Goal: Task Accomplishment & Management: Complete application form

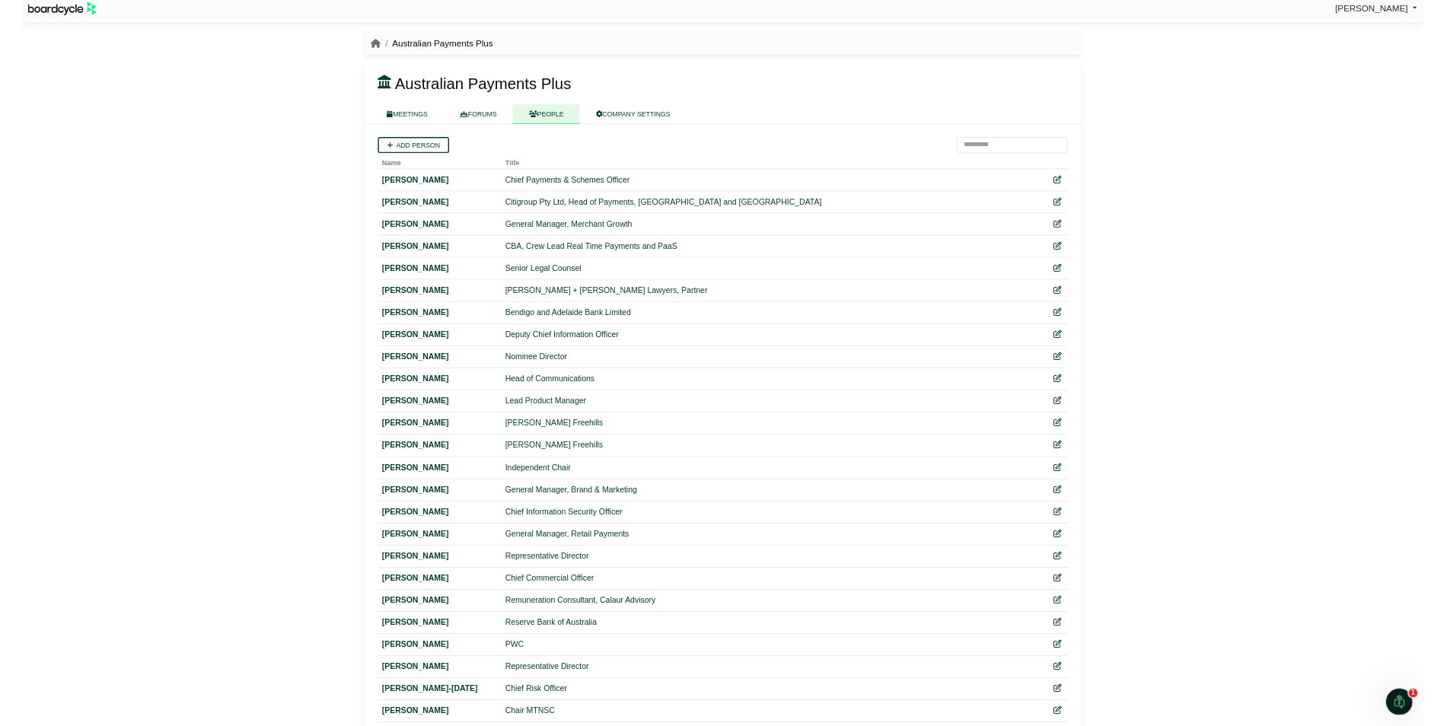
scroll to position [8, 0]
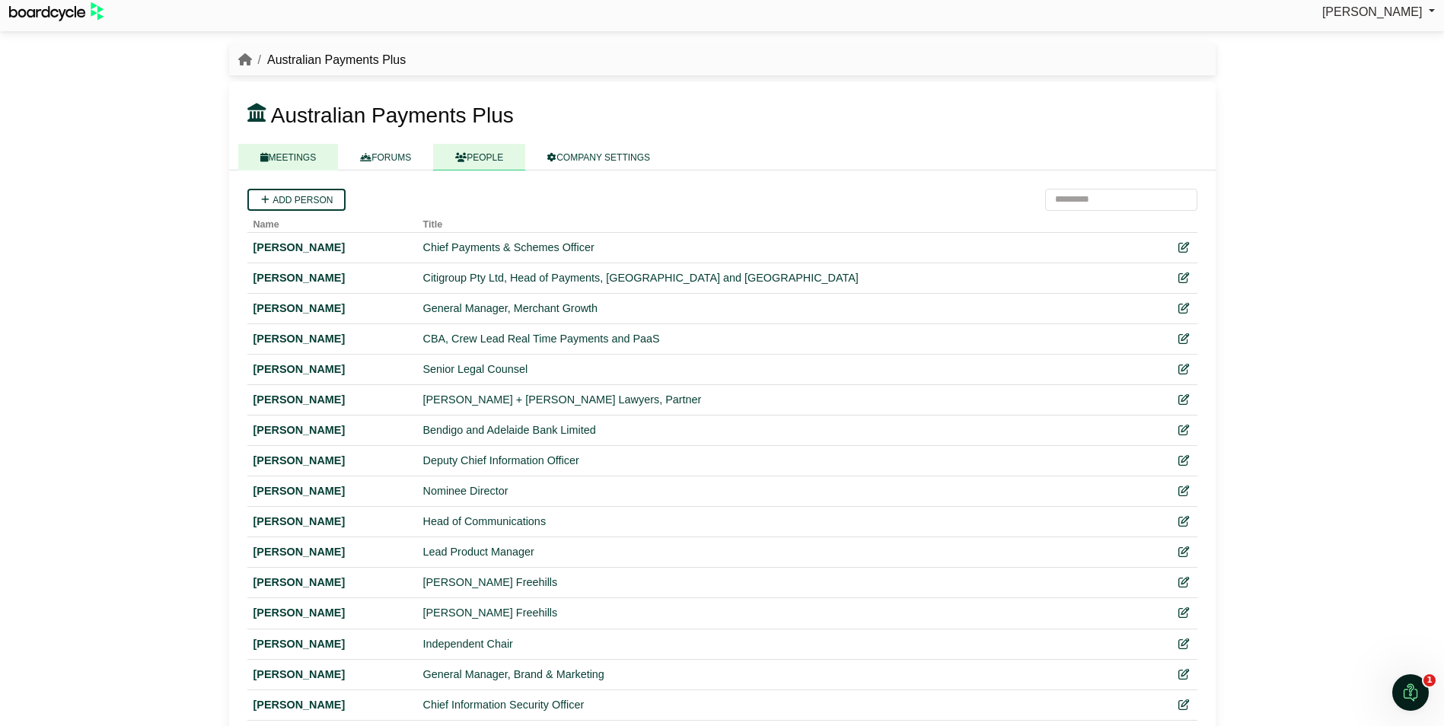
click at [303, 154] on link "MEETINGS" at bounding box center [288, 157] width 100 height 27
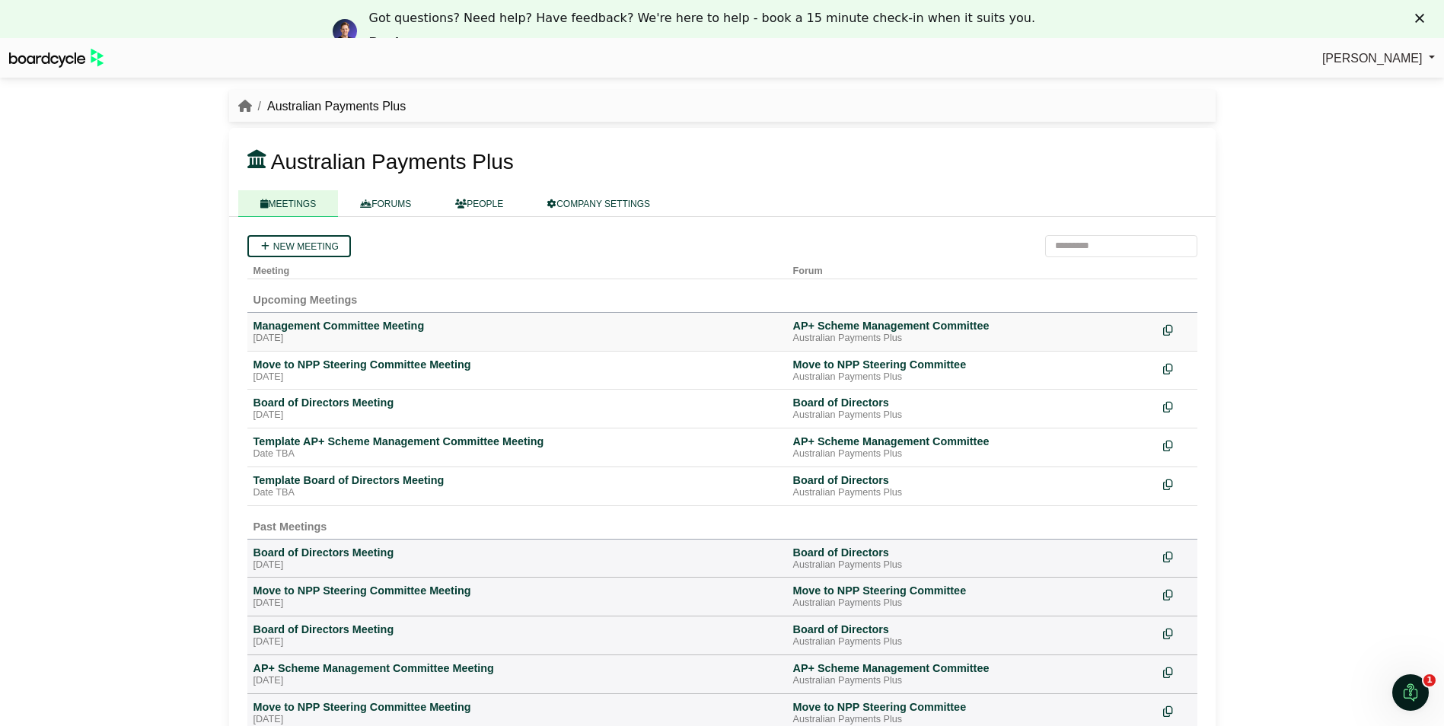
click at [345, 323] on div "Management Committee Meeting" at bounding box center [516, 326] width 527 height 14
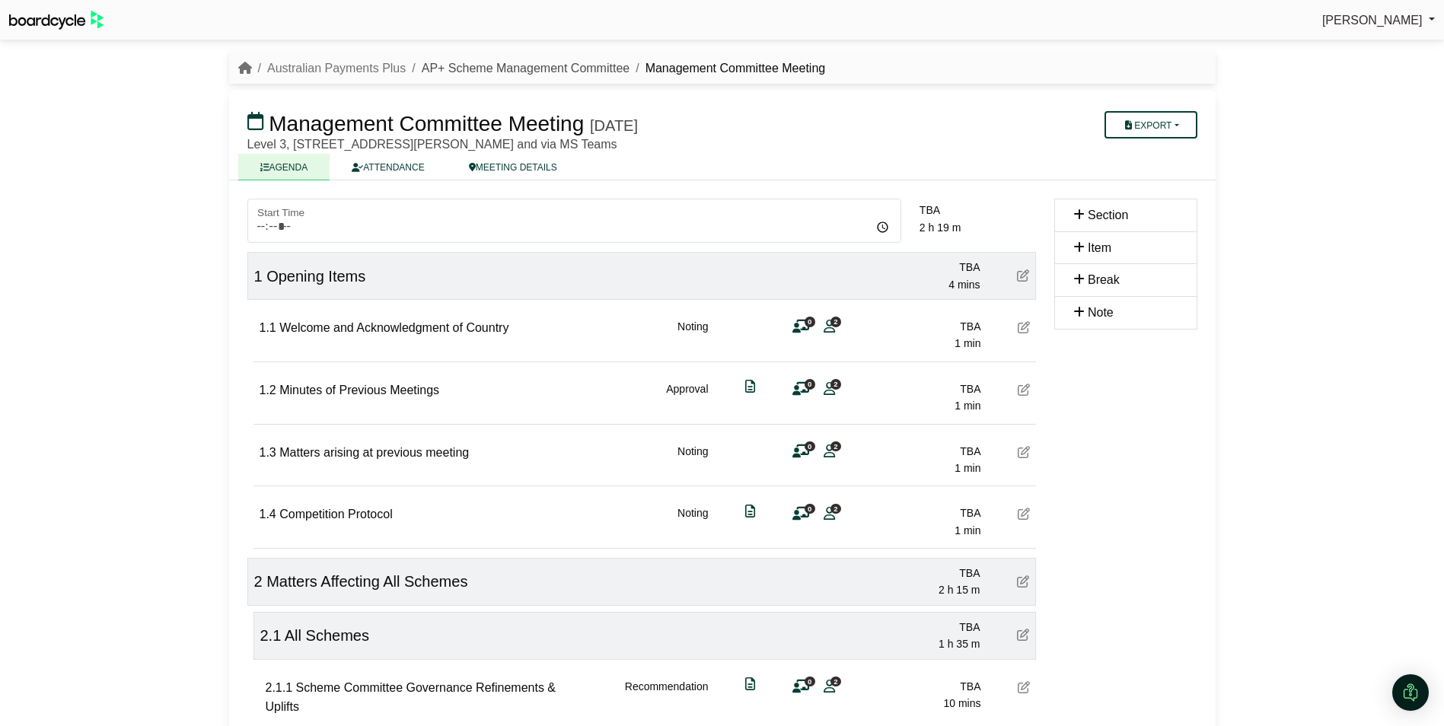
click at [483, 73] on link "AP+ Scheme Management Committee" at bounding box center [526, 68] width 208 height 13
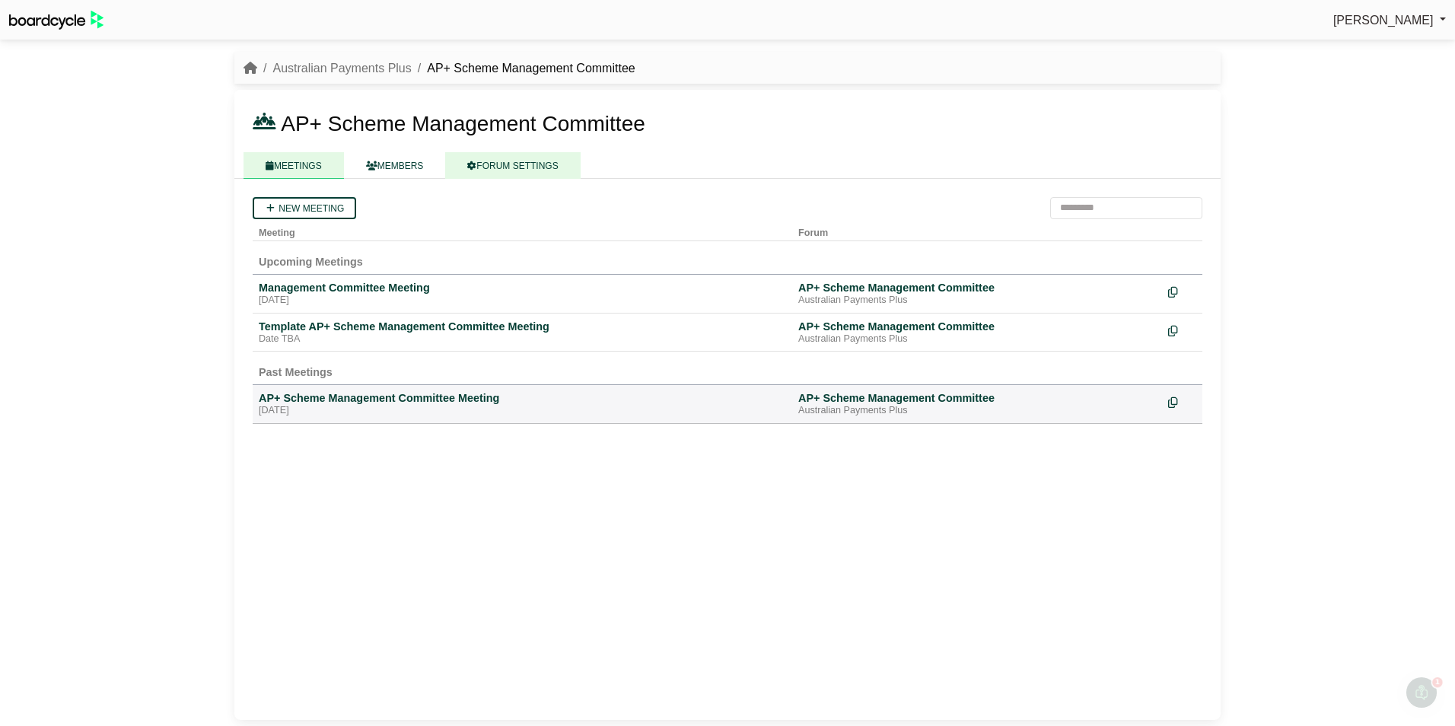
click at [515, 166] on link "FORUM SETTINGS" at bounding box center [512, 165] width 135 height 27
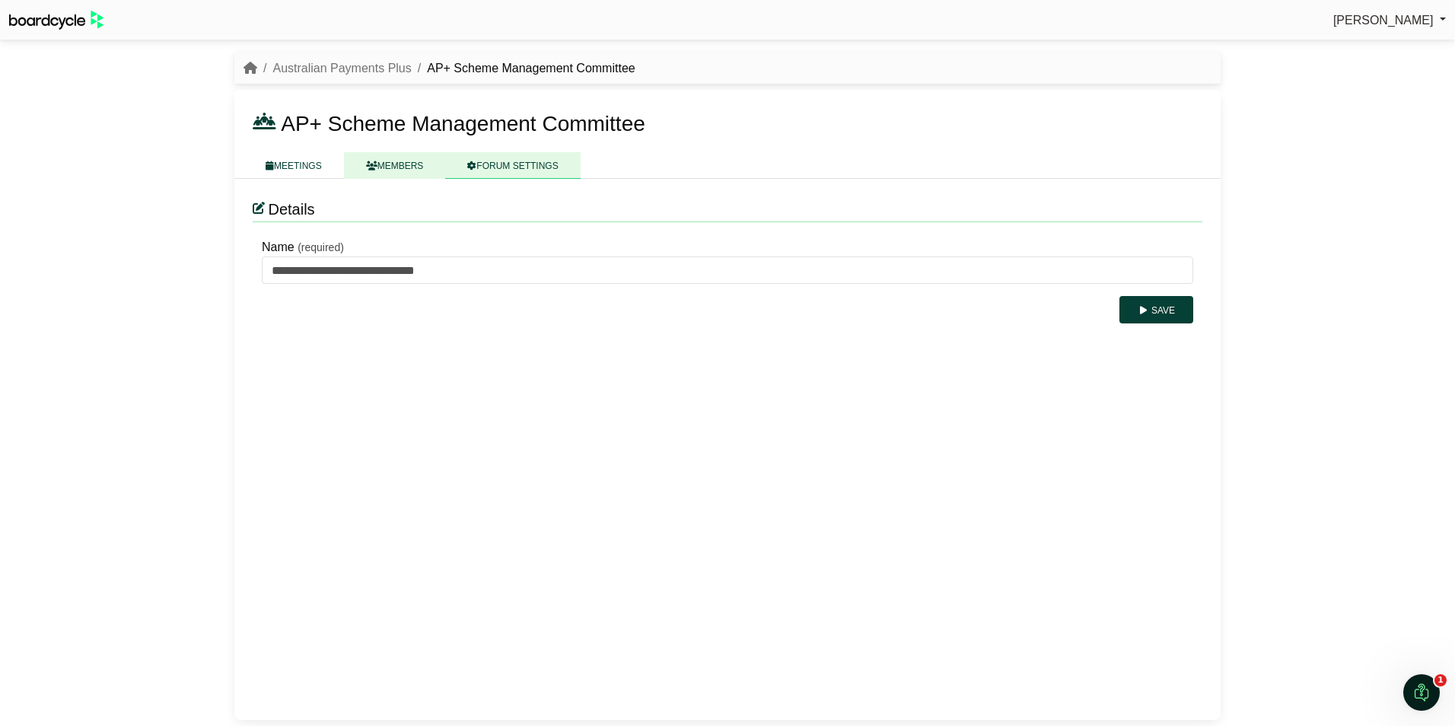
click at [386, 164] on link "MEMBERS" at bounding box center [395, 165] width 102 height 27
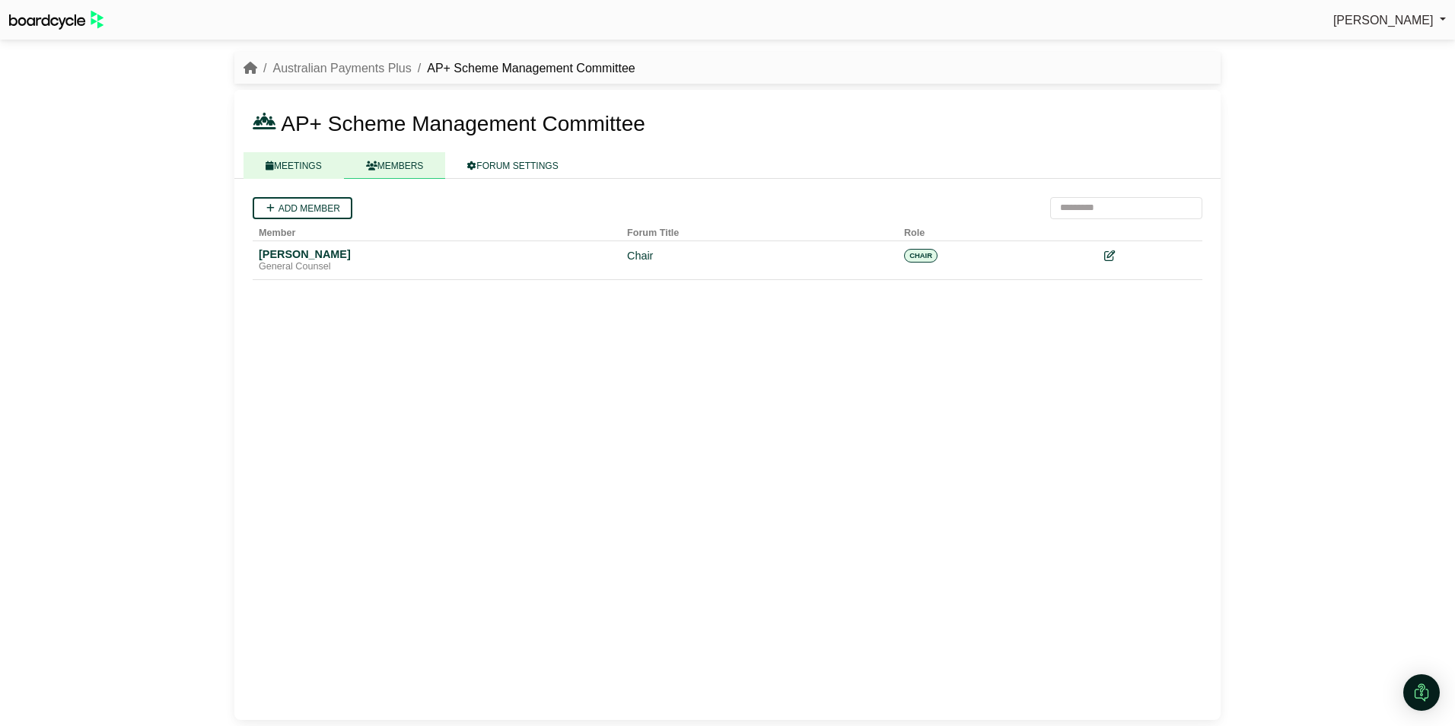
click at [319, 164] on link "MEETINGS" at bounding box center [294, 165] width 100 height 27
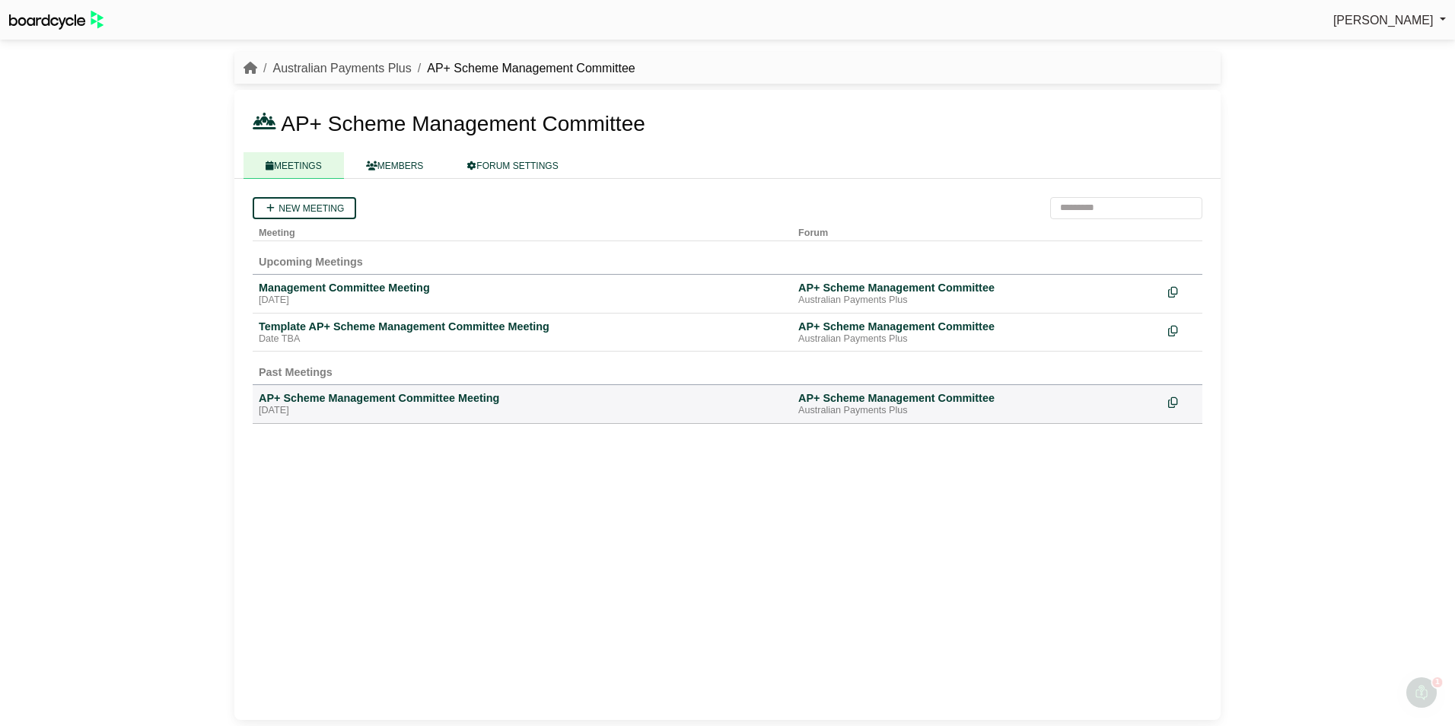
click at [362, 70] on link "Australian Payments Plus" at bounding box center [341, 68] width 139 height 13
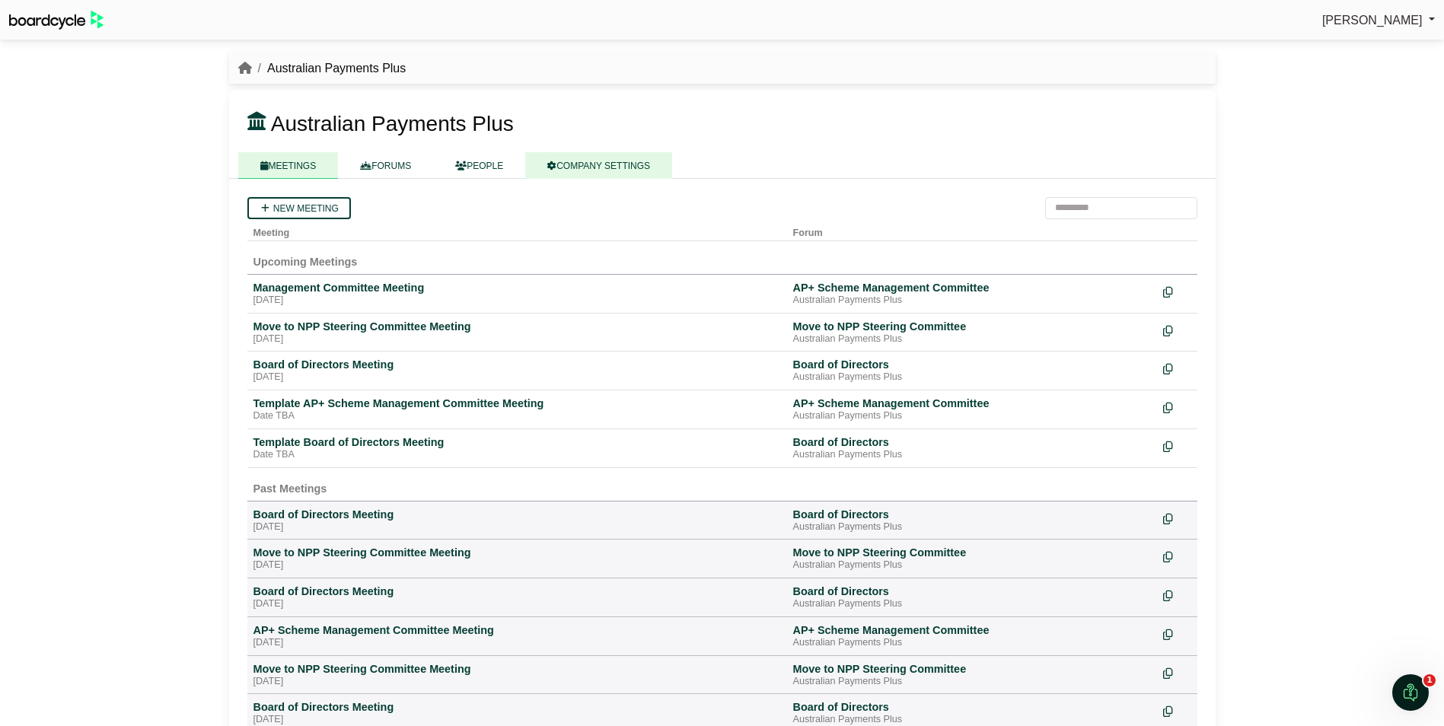
click at [584, 166] on link "COMPANY SETTINGS" at bounding box center [598, 165] width 147 height 27
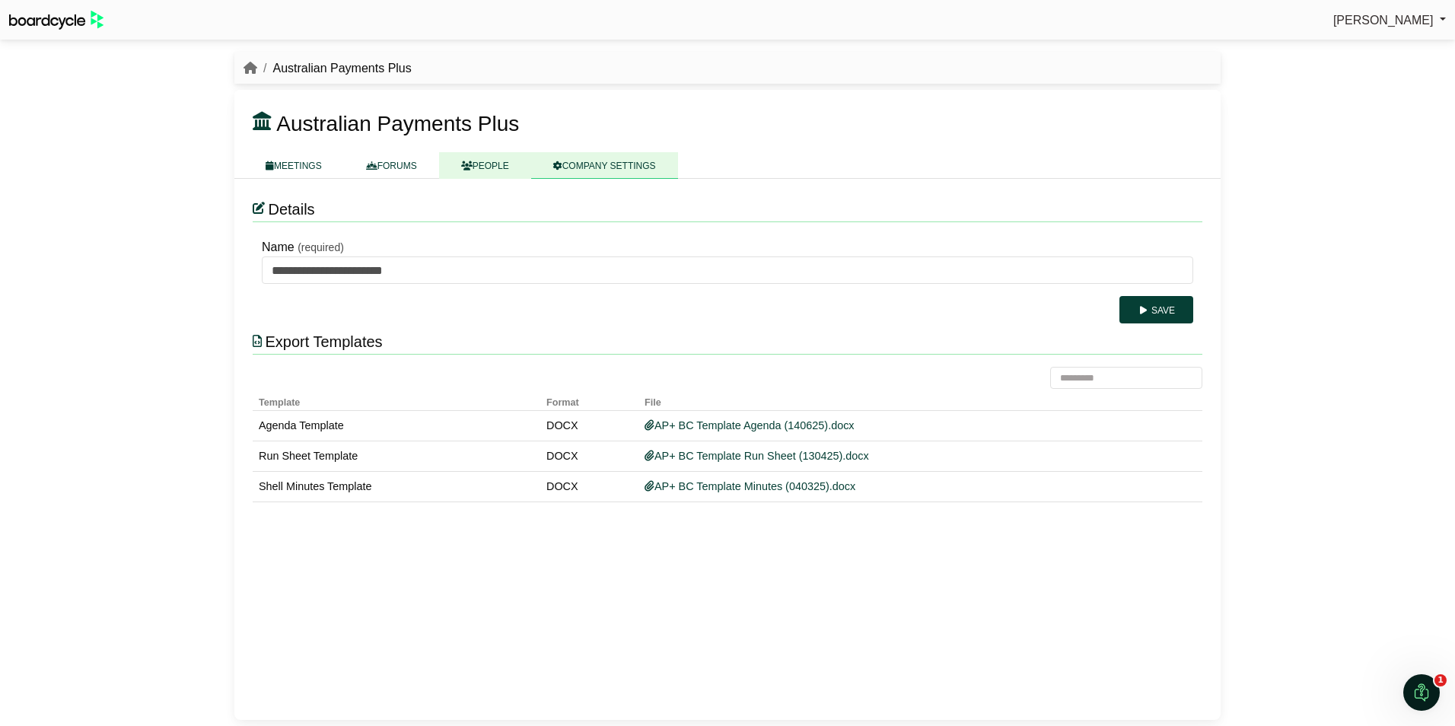
click at [472, 164] on link "PEOPLE" at bounding box center [485, 165] width 92 height 27
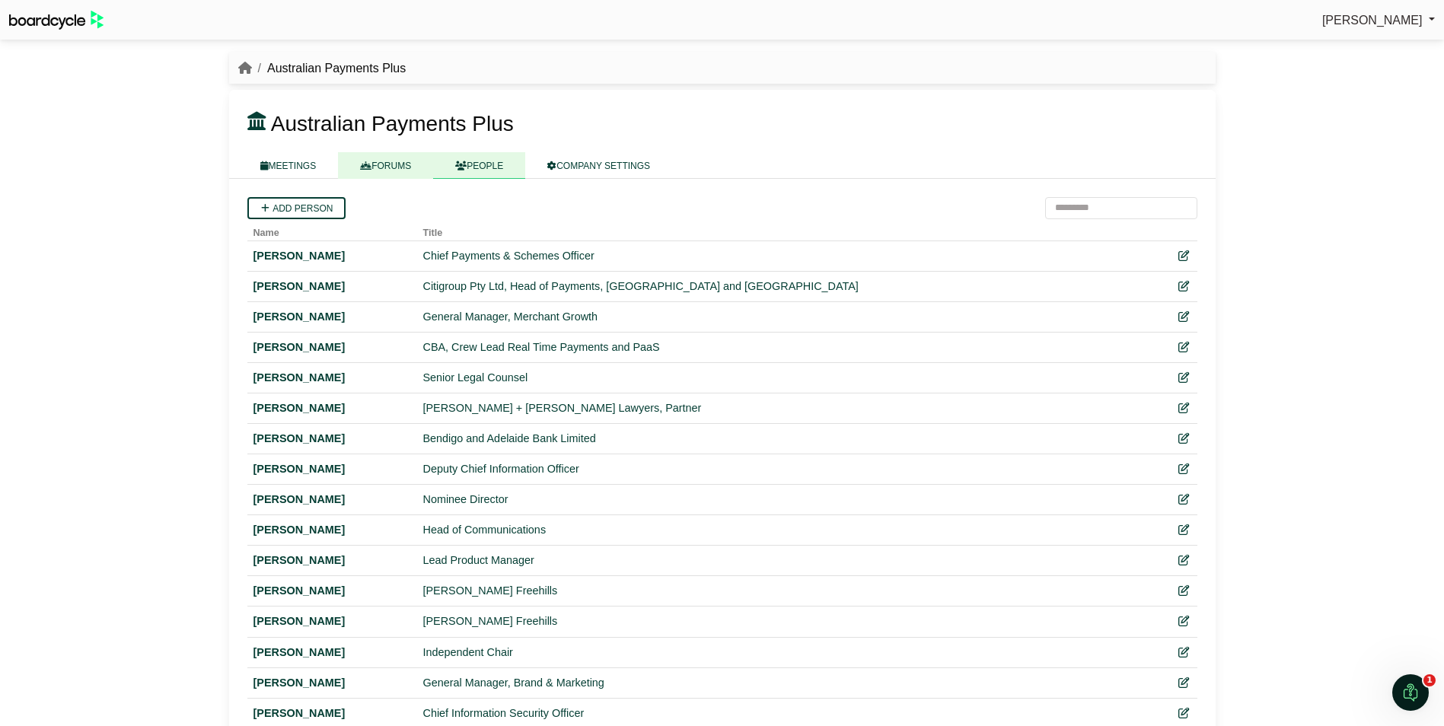
click at [397, 165] on link "FORUMS" at bounding box center [385, 165] width 95 height 27
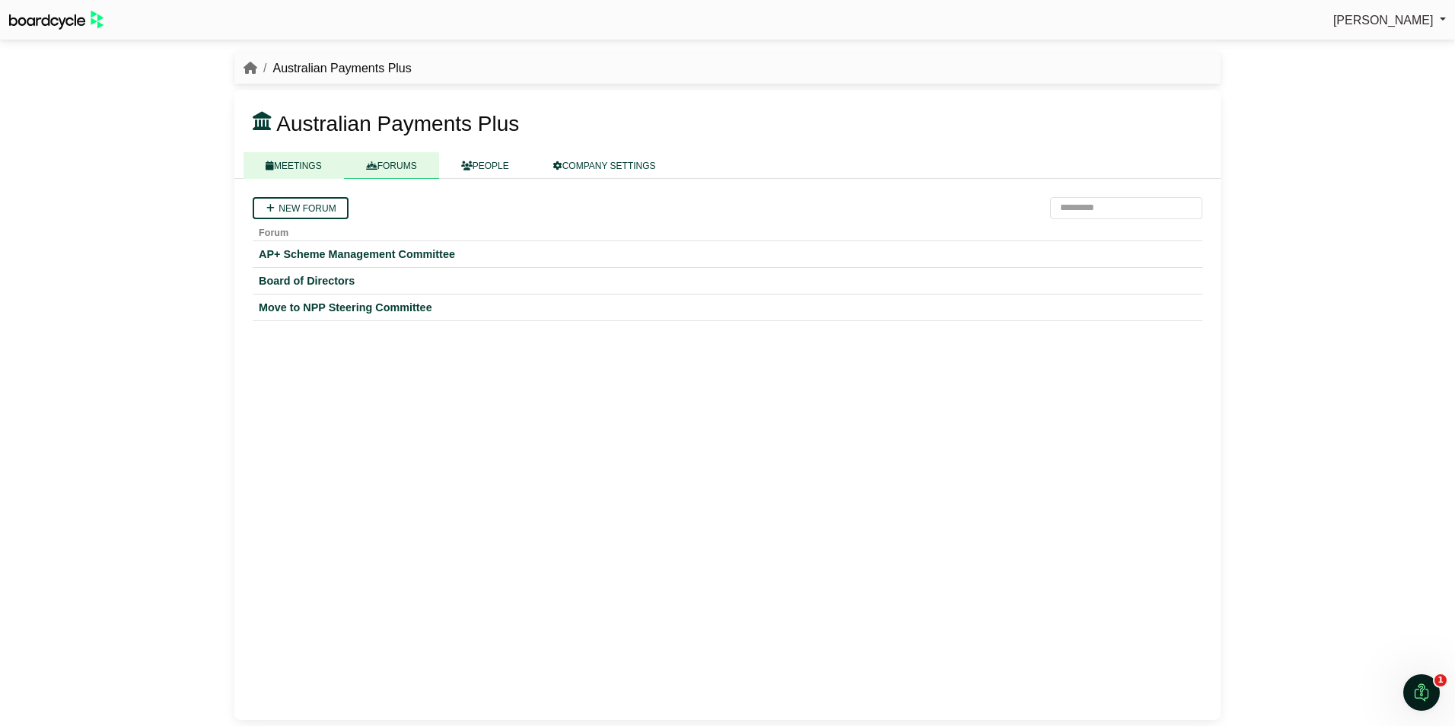
click at [308, 164] on link "MEETINGS" at bounding box center [294, 165] width 100 height 27
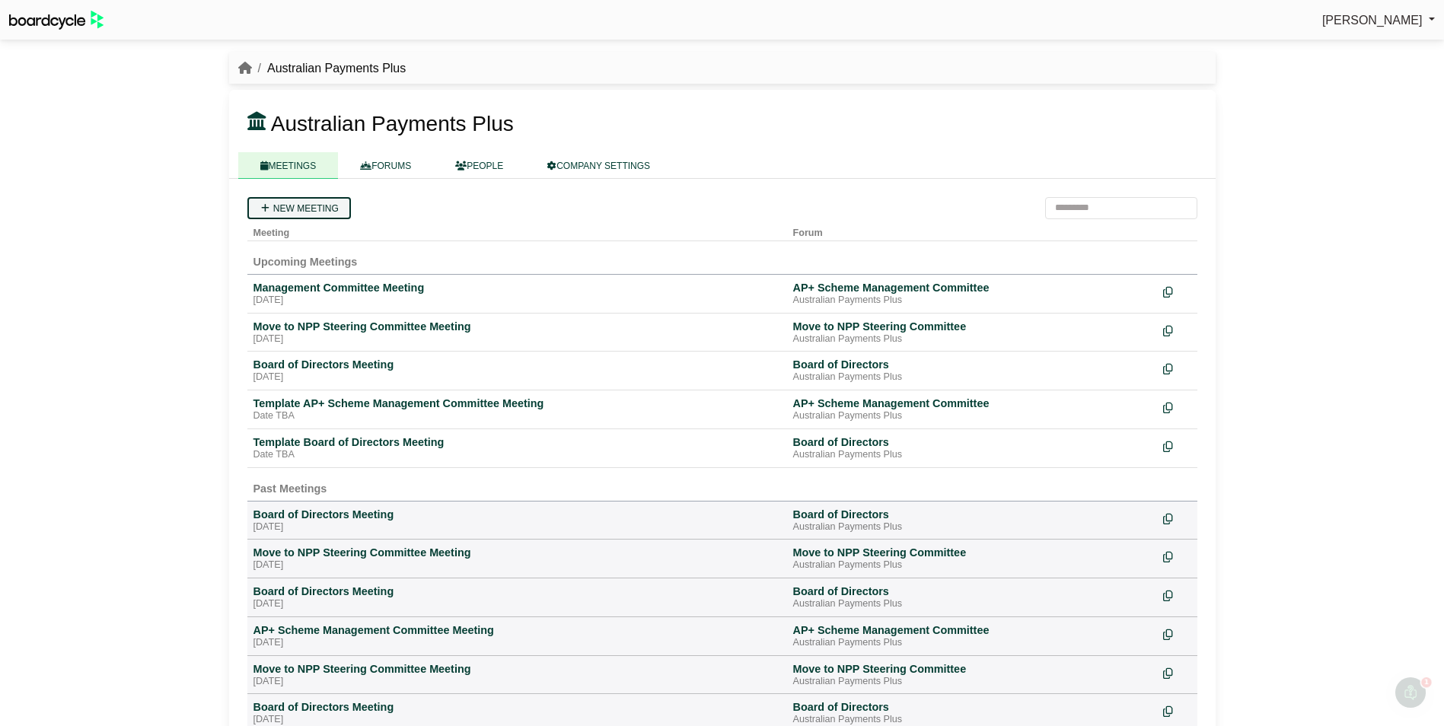
click at [311, 207] on link "New meeting" at bounding box center [299, 208] width 104 height 22
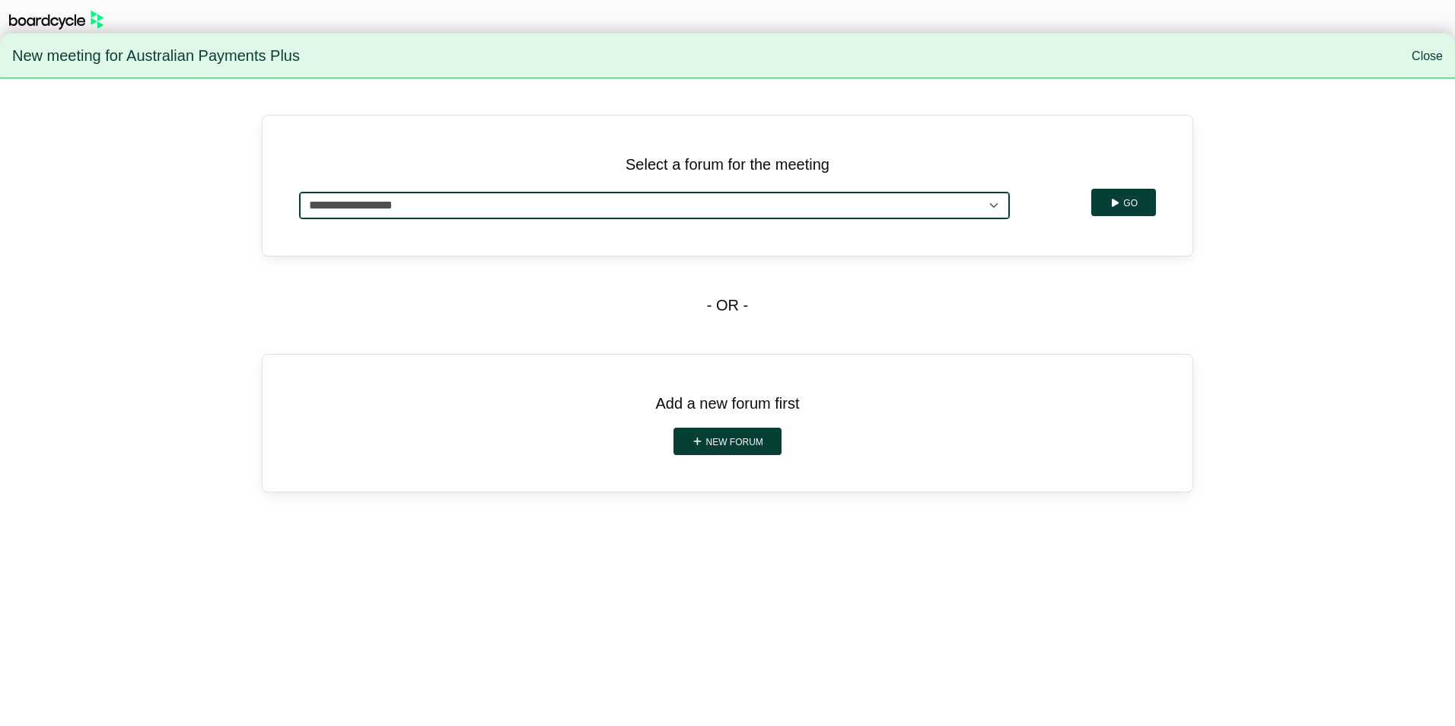
click at [745, 207] on select "**********" at bounding box center [654, 205] width 711 height 27
select select "**********"
click at [299, 192] on select "**********" at bounding box center [654, 205] width 711 height 27
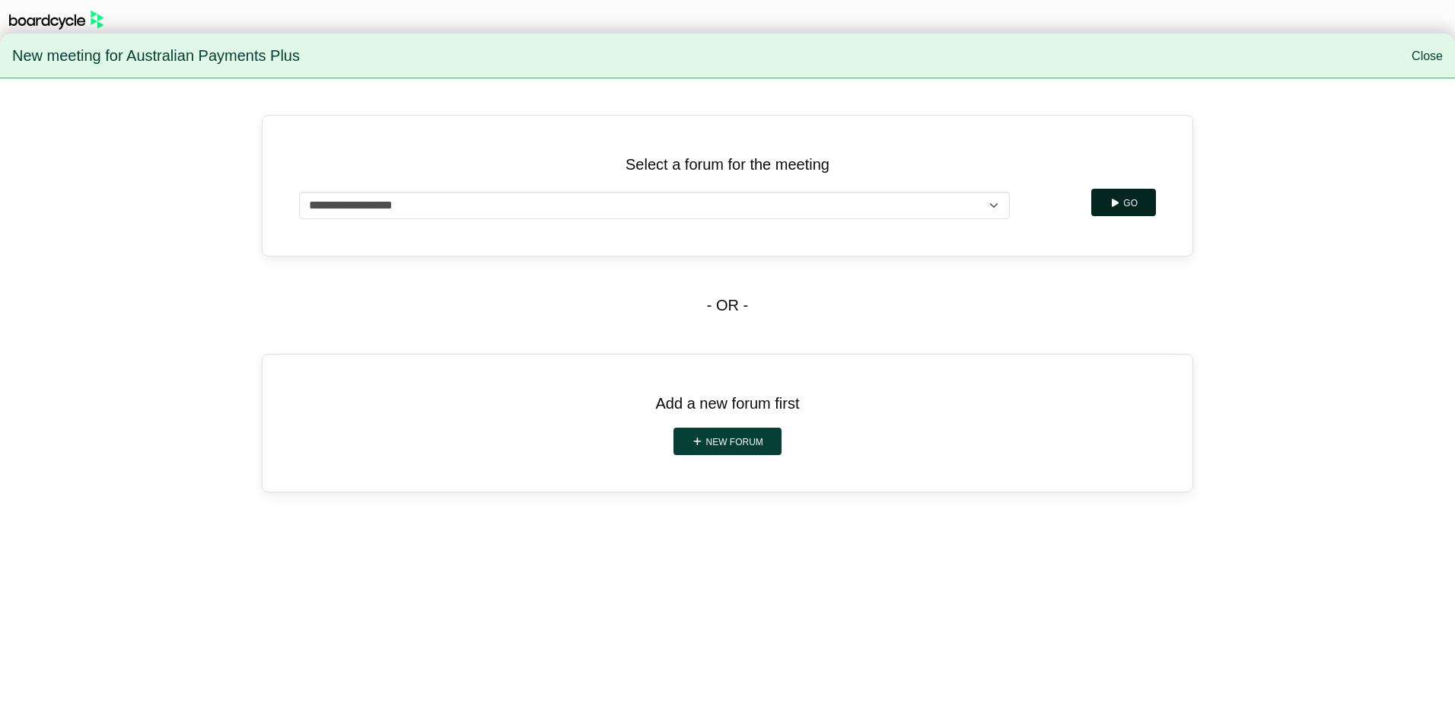
click at [1113, 200] on icon "submit" at bounding box center [1115, 203] width 11 height 9
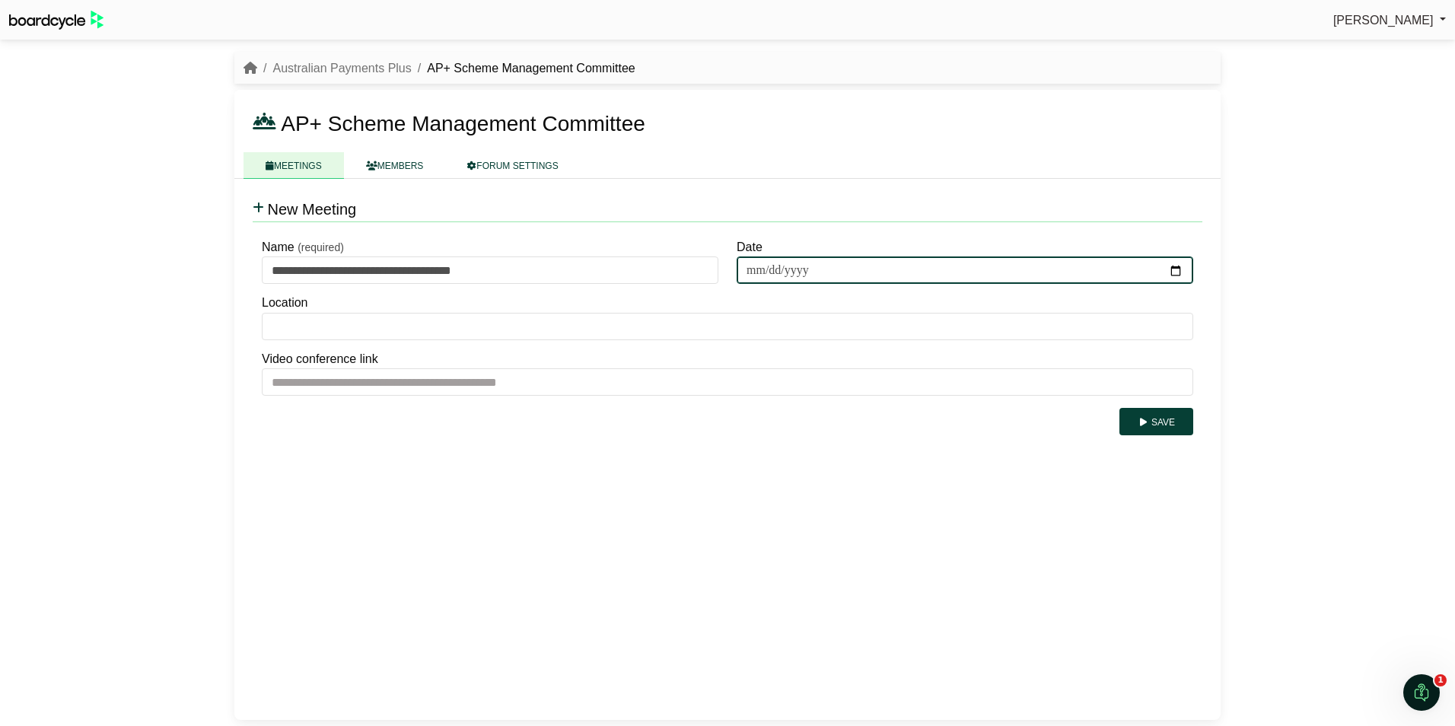
click at [783, 268] on input "Date" at bounding box center [965, 269] width 457 height 27
click at [1169, 269] on input "Date" at bounding box center [965, 269] width 457 height 27
type input "**********"
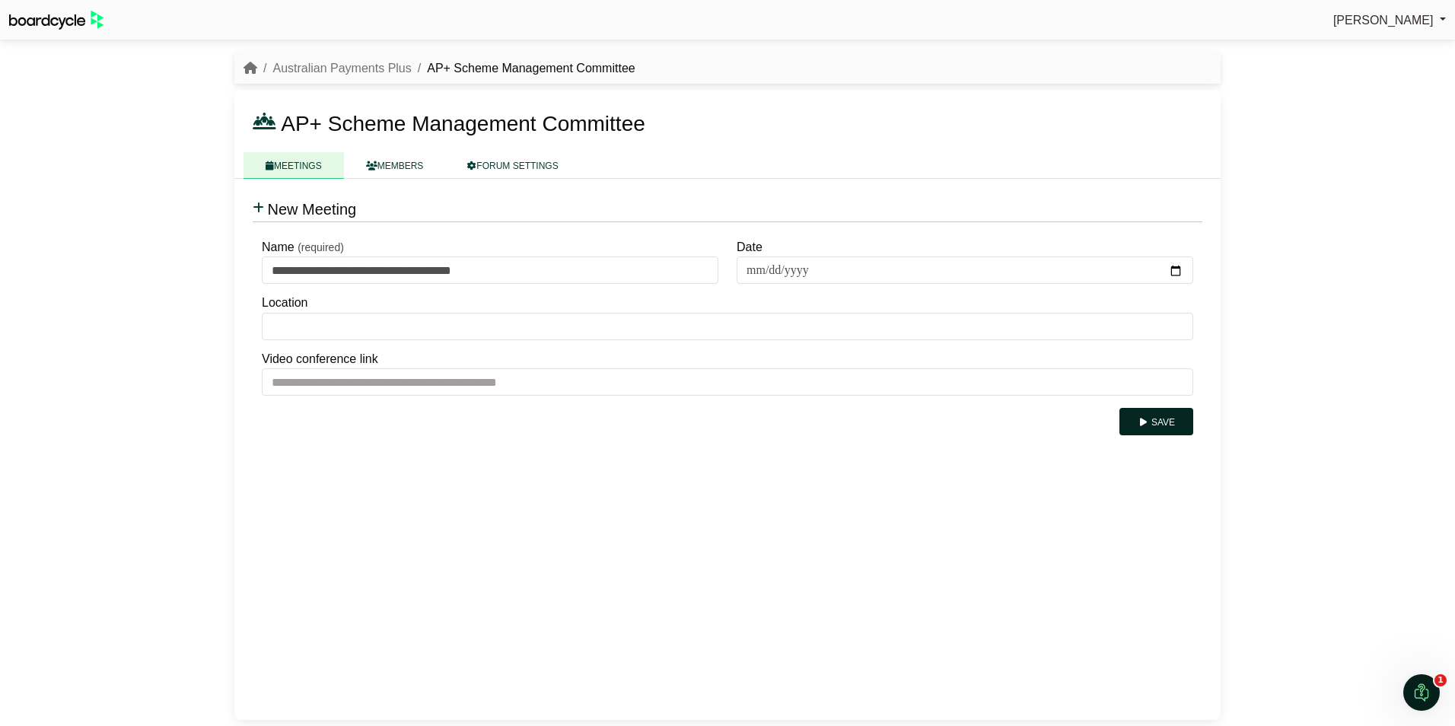
click at [1161, 421] on button "Save" at bounding box center [1157, 421] width 74 height 27
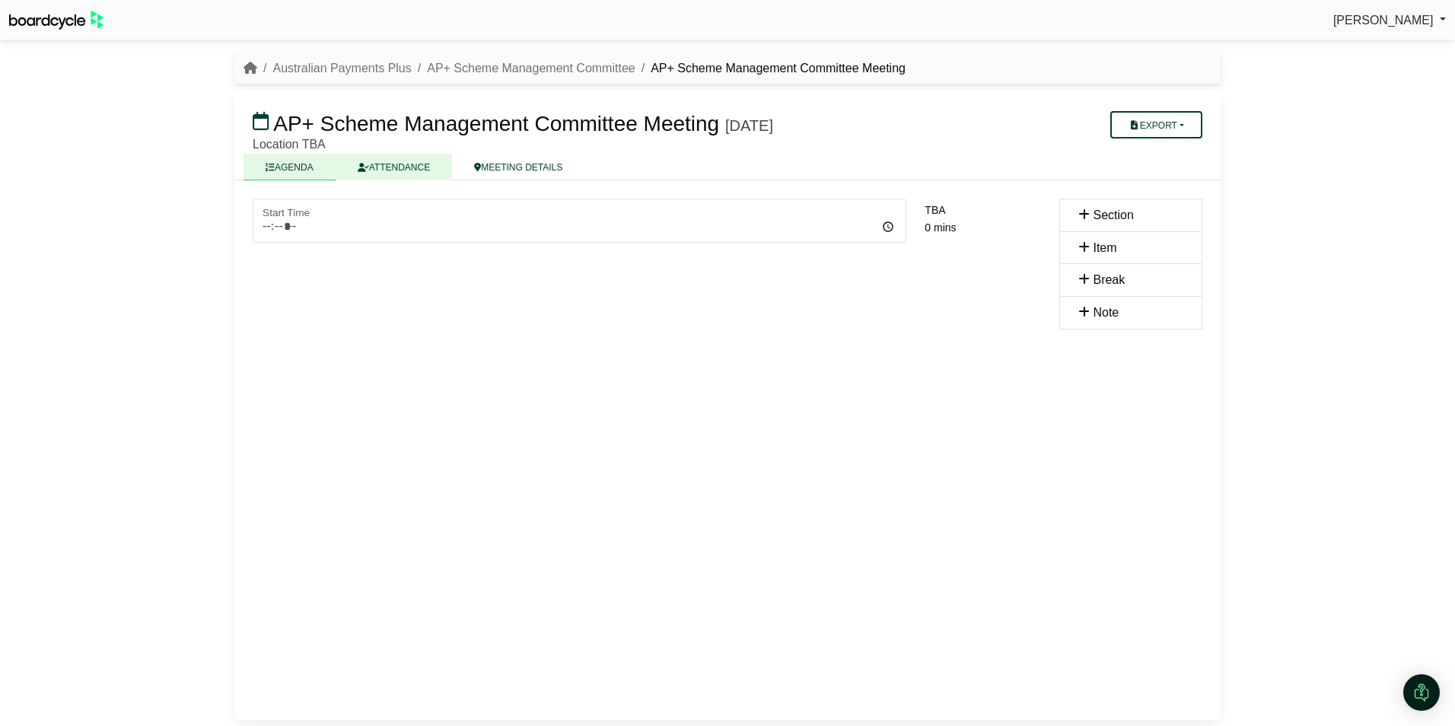
click at [419, 162] on link "ATTENDANCE" at bounding box center [394, 167] width 116 height 27
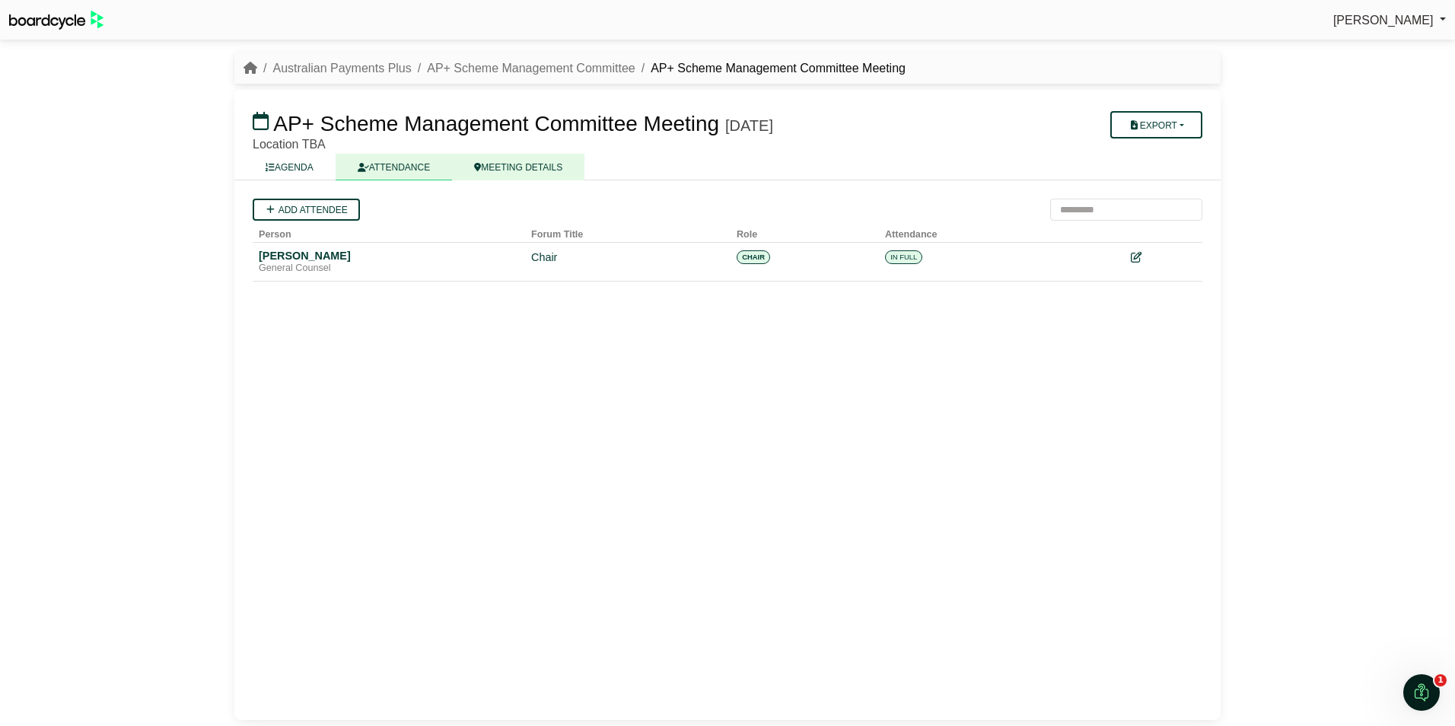
click at [512, 168] on link "MEETING DETAILS" at bounding box center [518, 167] width 132 height 27
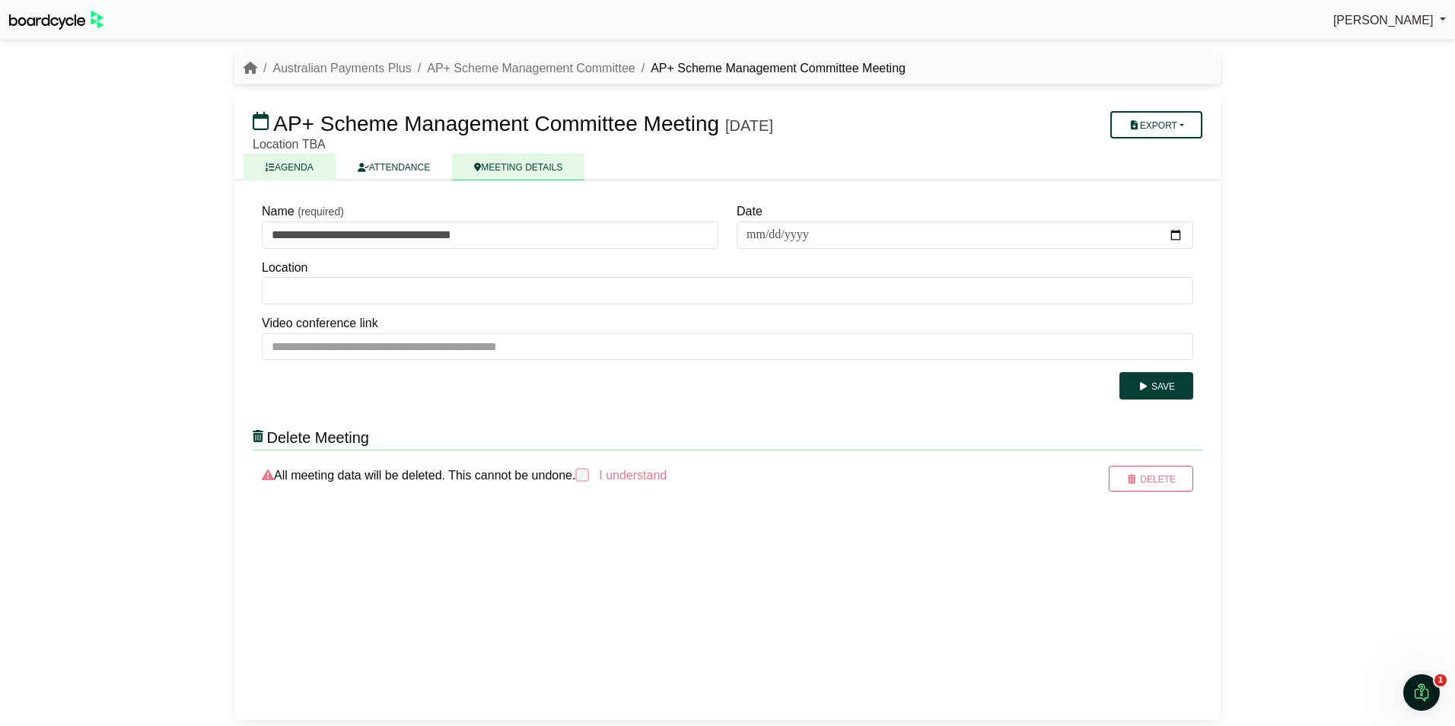
click at [296, 167] on link "AGENDA" at bounding box center [290, 167] width 92 height 27
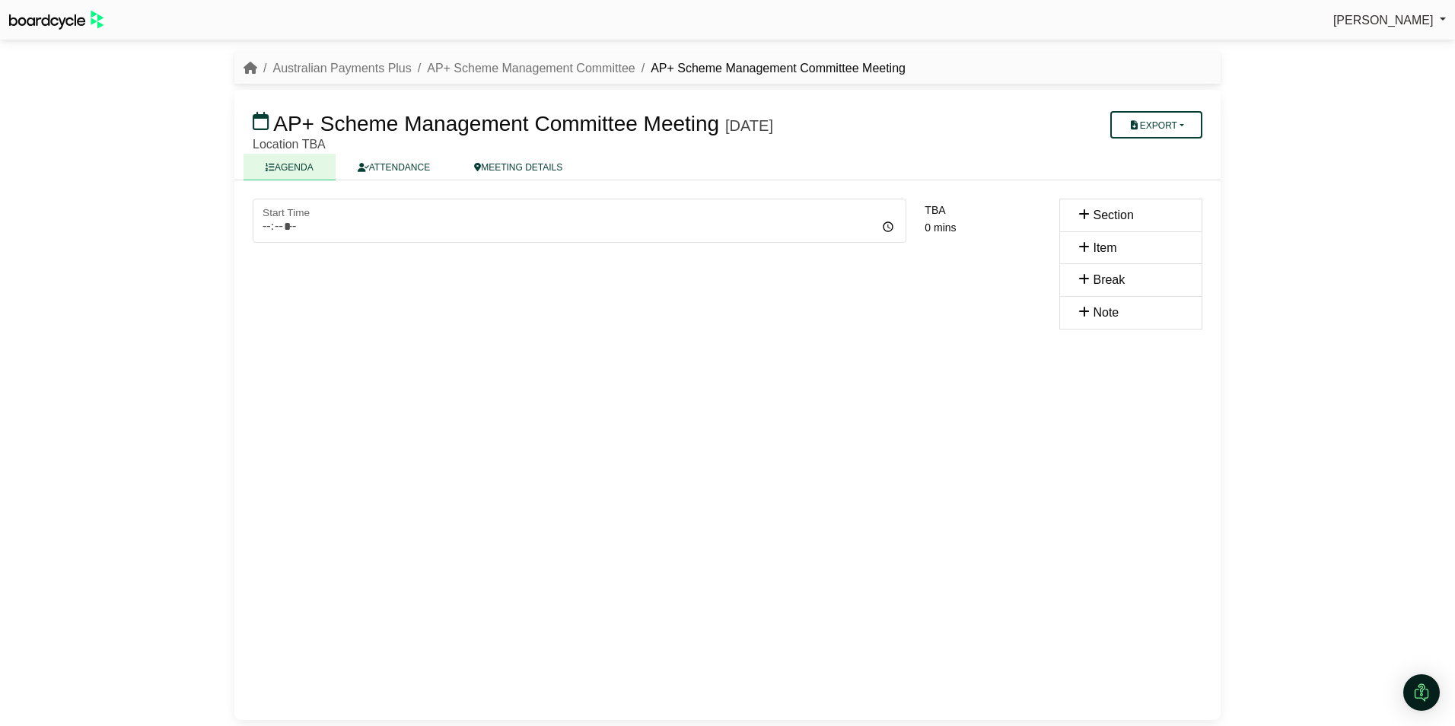
click at [1079, 214] on icon at bounding box center [1083, 215] width 11 height 12
